Goal: Task Accomplishment & Management: Manage account settings

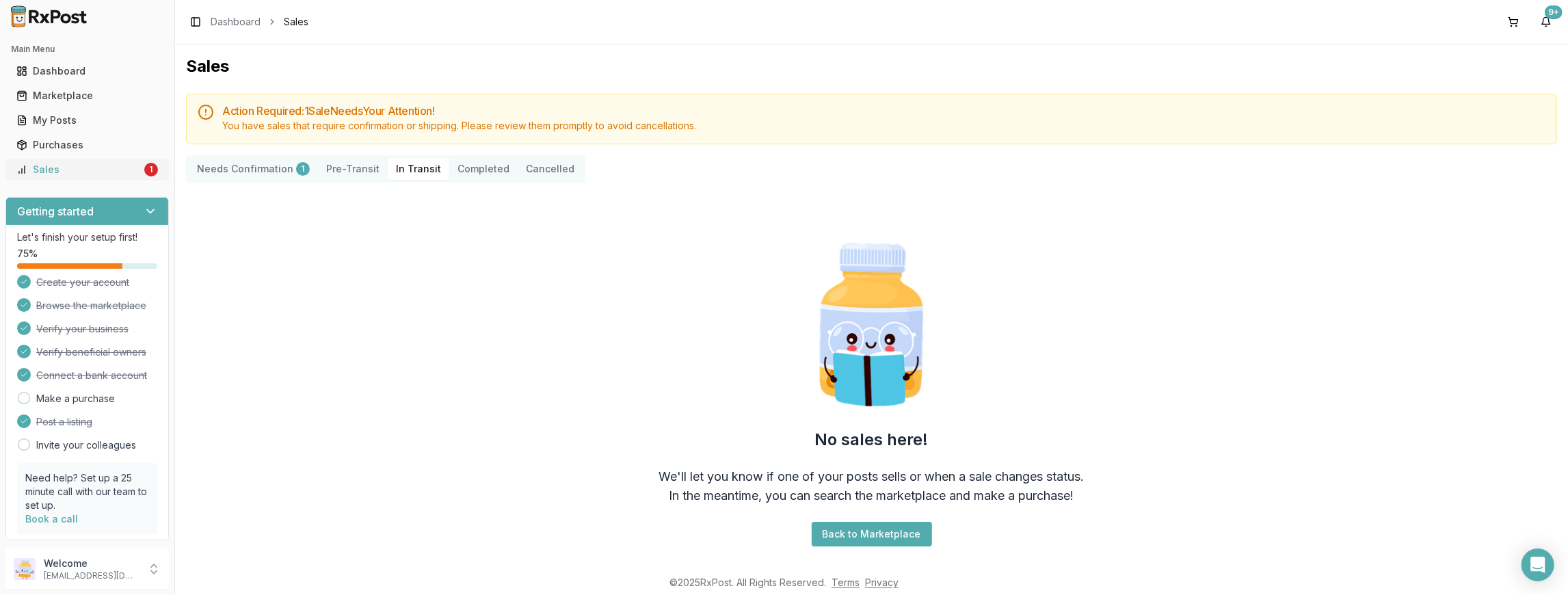
click at [107, 167] on div "Sales" at bounding box center [79, 169] width 125 height 14
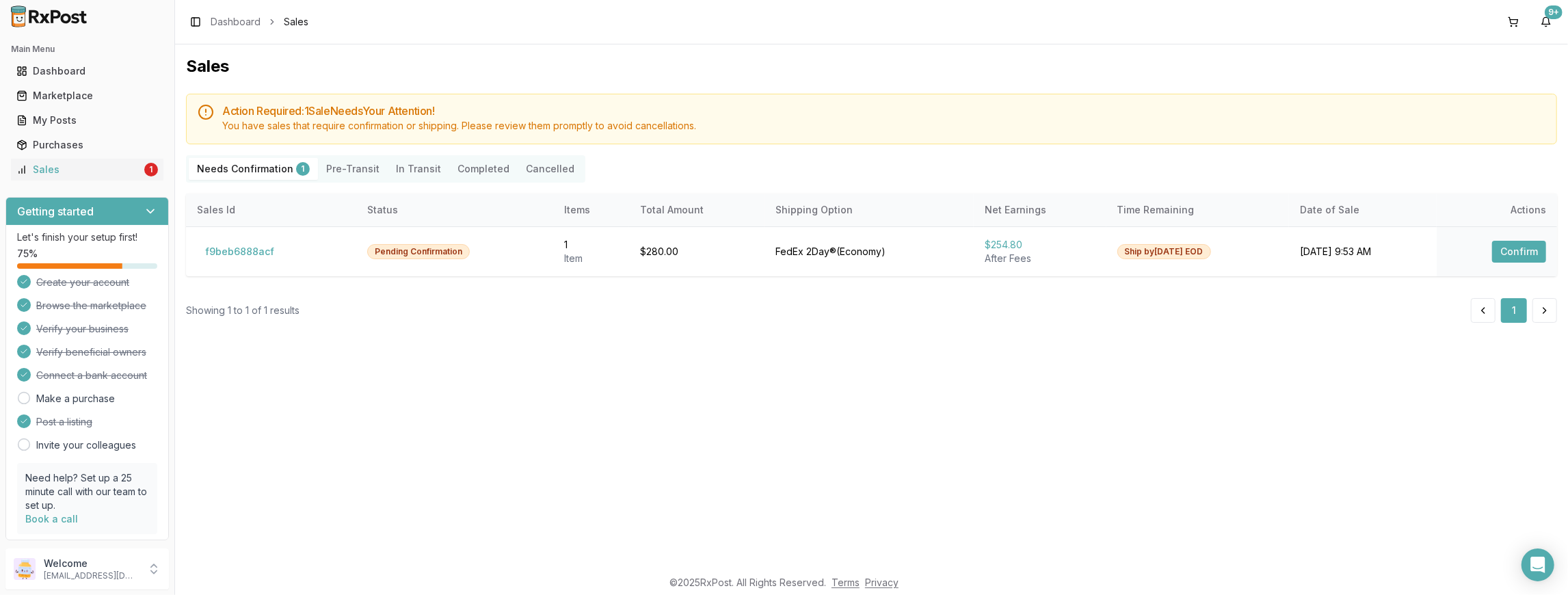
click at [232, 164] on Confirmation "Needs Confirmation 1" at bounding box center [253, 169] width 129 height 22
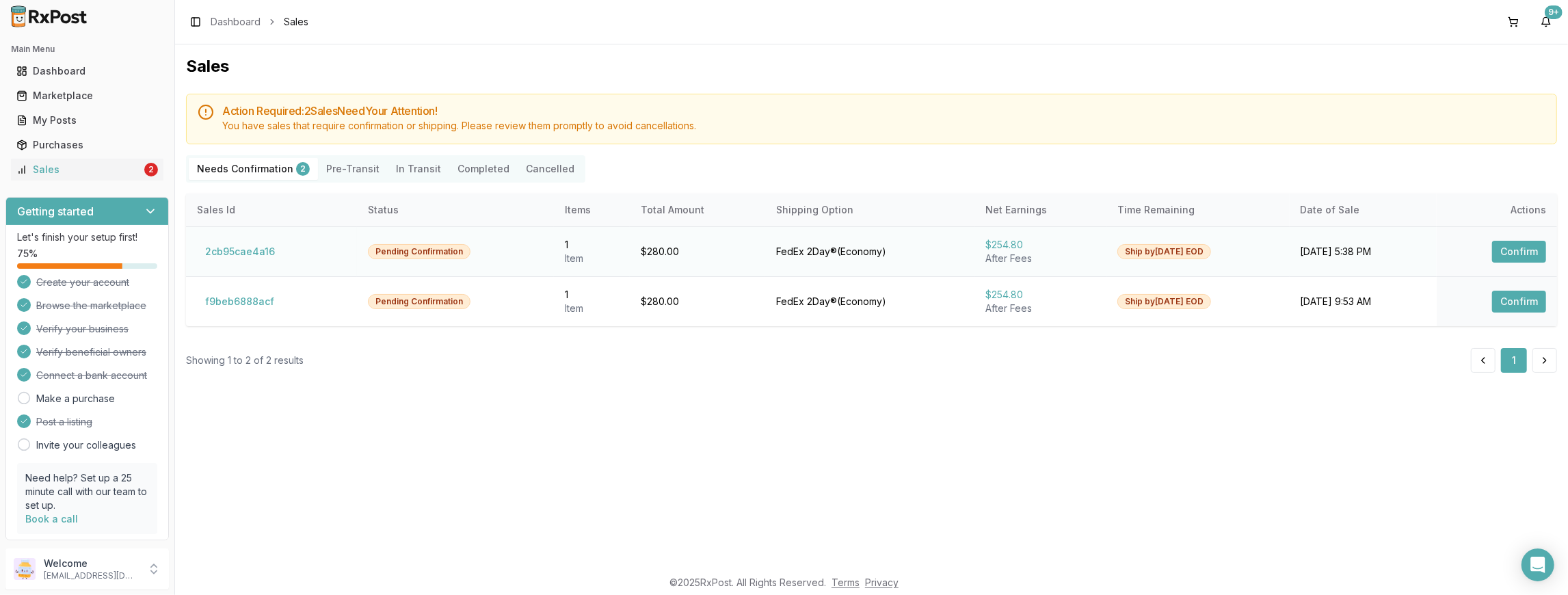
click at [1536, 257] on button "Confirm" at bounding box center [1519, 252] width 54 height 22
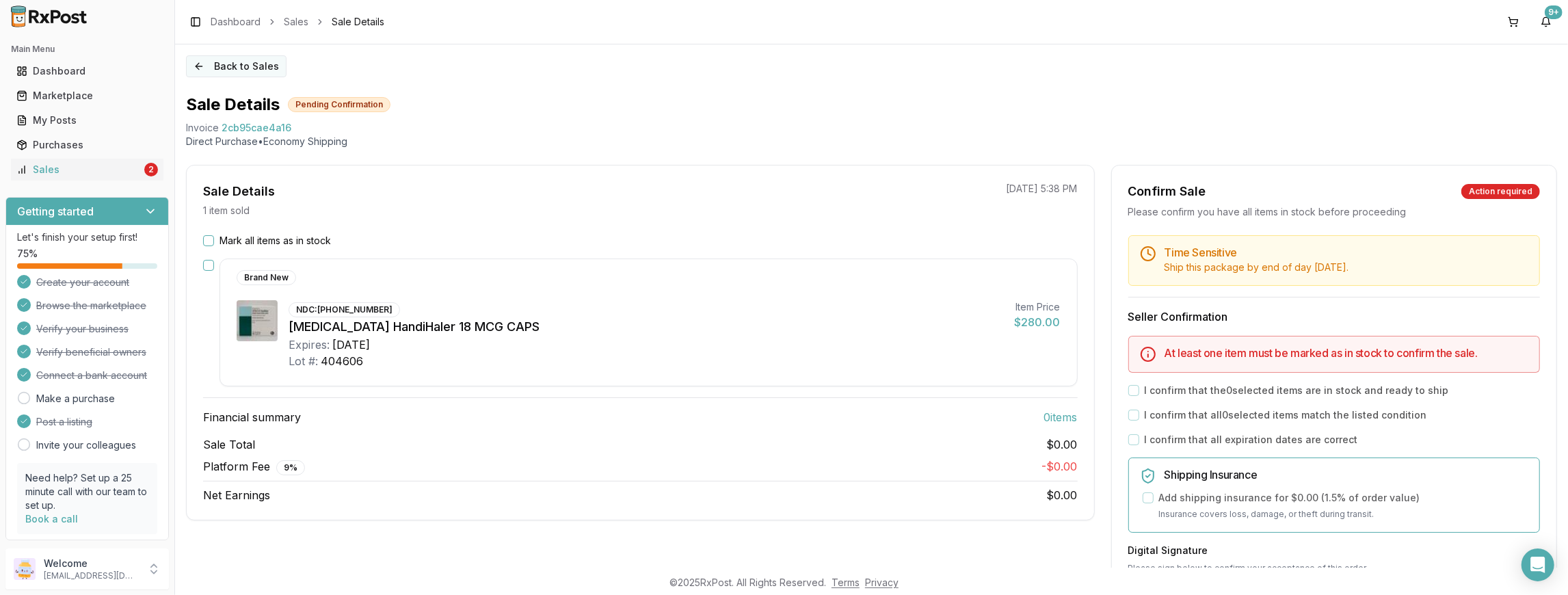
click at [237, 61] on button "Back to Sales" at bounding box center [236, 66] width 100 height 22
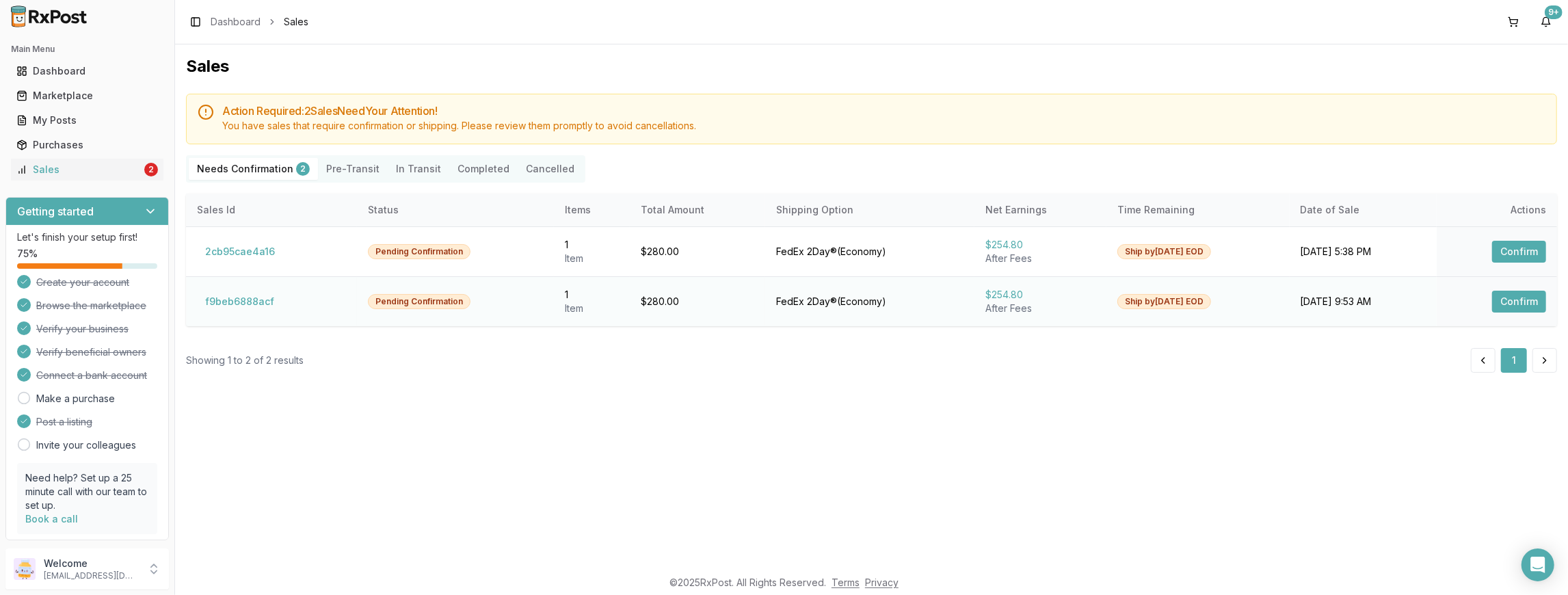
click at [1520, 301] on button "Confirm" at bounding box center [1519, 301] width 54 height 22
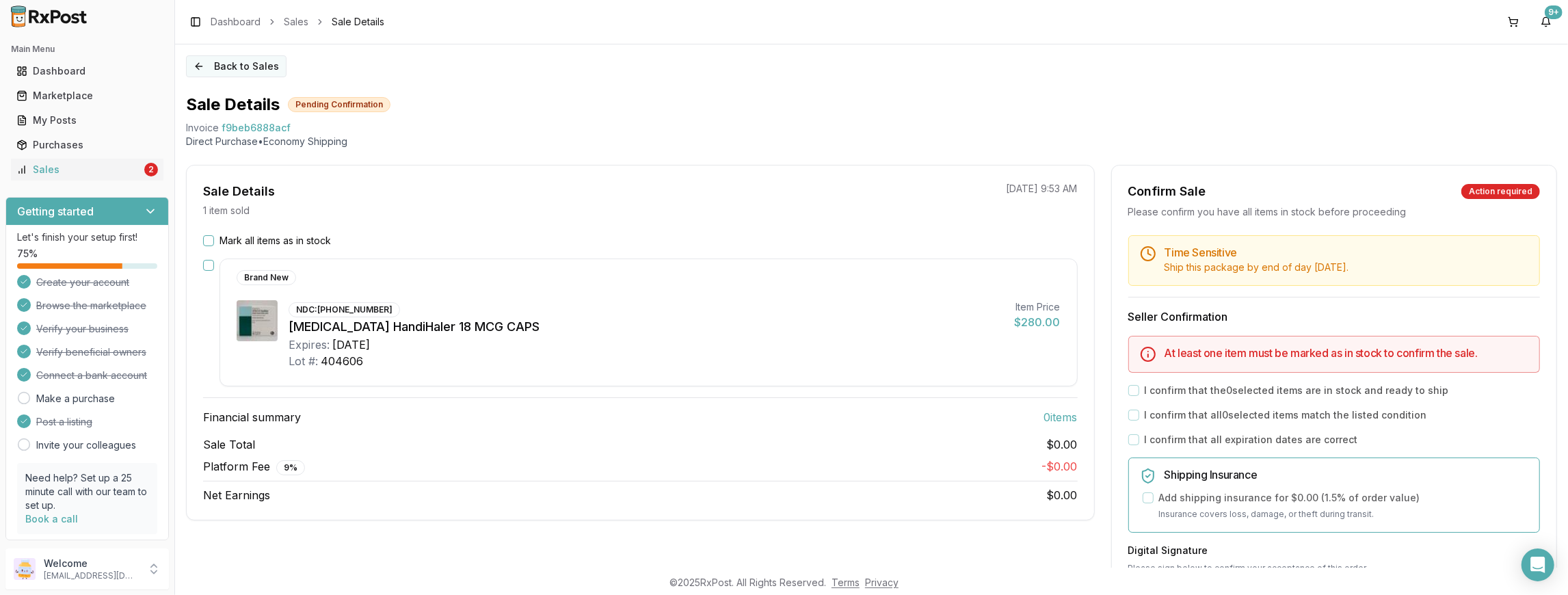
click at [253, 66] on button "Back to Sales" at bounding box center [236, 66] width 100 height 22
